Goal: Navigation & Orientation: Find specific page/section

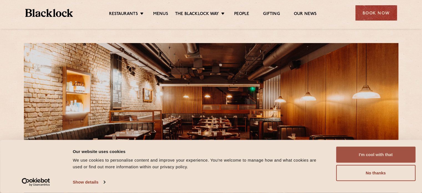
click at [383, 157] on button "I'm cool with that" at bounding box center [375, 154] width 79 height 16
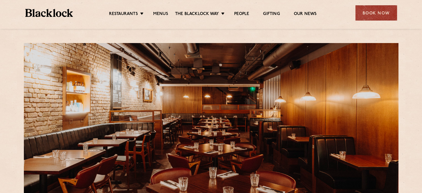
scroll to position [139, 0]
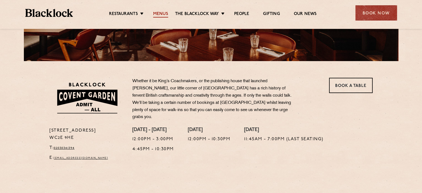
click at [163, 14] on link "Menus" at bounding box center [160, 14] width 15 height 6
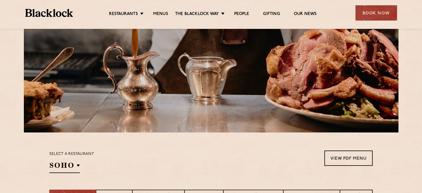
scroll to position [139, 0]
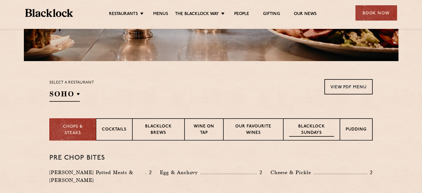
click at [313, 132] on p "Blacklock Sundays" at bounding box center [311, 129] width 45 height 13
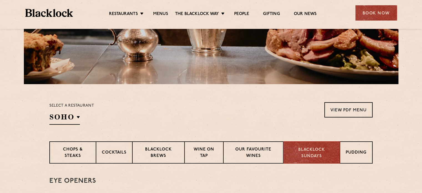
scroll to position [166, 0]
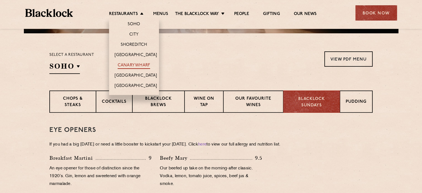
click at [136, 68] on link "Canary Wharf" at bounding box center [134, 66] width 32 height 6
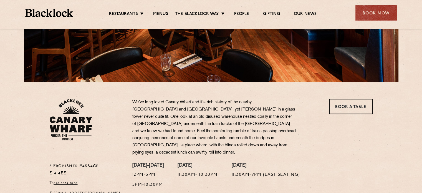
scroll to position [83, 0]
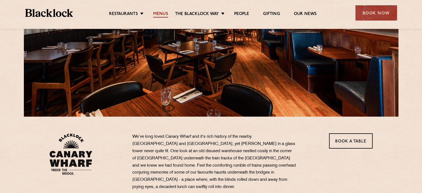
click at [159, 15] on link "Menus" at bounding box center [160, 14] width 15 height 6
